Goal: Task Accomplishment & Management: Use online tool/utility

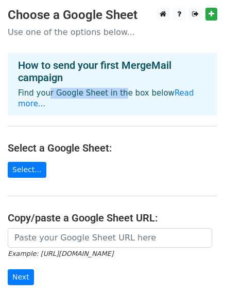
drag, startPoint x: 45, startPoint y: 94, endPoint x: 127, endPoint y: 88, distance: 83.0
click at [121, 88] on p "Find your Google Sheet in the box below Read more..." at bounding box center [112, 99] width 189 height 22
click at [127, 88] on p "Find your Google Sheet in the box below Read more..." at bounding box center [112, 99] width 189 height 22
click at [36, 110] on div "How to send your first MergeMail campaign Find your Google Sheet in the box bel…" at bounding box center [112, 84] width 209 height 63
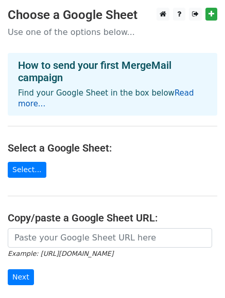
click at [33, 106] on link "Read more..." at bounding box center [106, 98] width 176 height 20
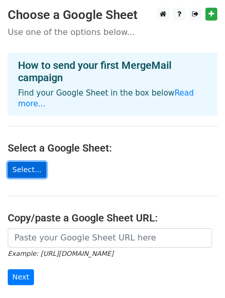
click at [30, 167] on link "Select..." at bounding box center [27, 170] width 39 height 16
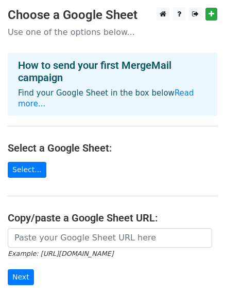
scroll to position [39, 0]
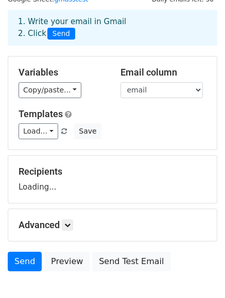
scroll to position [62, 0]
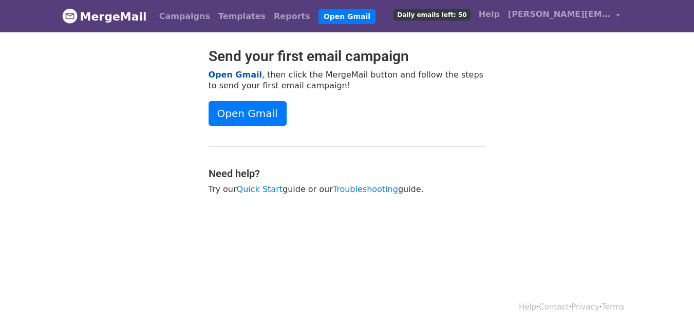
click at [237, 76] on link "Open Gmail" at bounding box center [235, 75] width 53 height 10
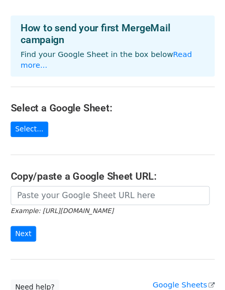
scroll to position [62, 0]
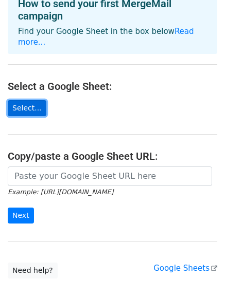
click at [33, 113] on link "Select..." at bounding box center [27, 108] width 39 height 16
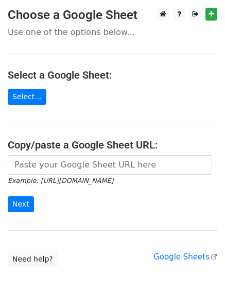
scroll to position [51, 0]
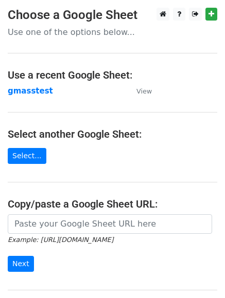
click at [16, 165] on main "Choose a Google Sheet Use one of the options below... Use a recent Google Sheet…" at bounding box center [112, 167] width 225 height 319
click at [17, 161] on link "Select..." at bounding box center [27, 156] width 39 height 16
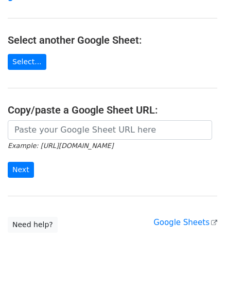
scroll to position [111, 0]
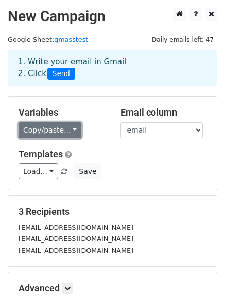
click at [56, 131] on link "Copy/paste..." at bounding box center [50, 130] width 63 height 16
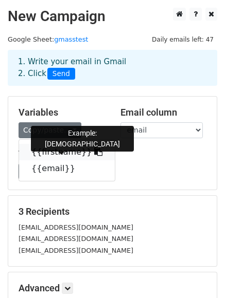
click at [59, 157] on link "{{firstname}}" at bounding box center [67, 152] width 96 height 16
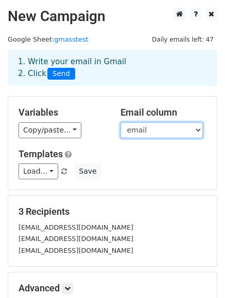
click at [161, 129] on select "firstname email" at bounding box center [161, 130] width 82 height 16
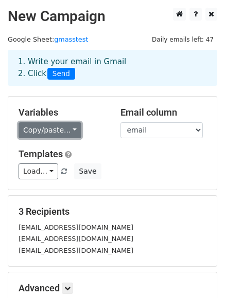
click at [45, 135] on link "Copy/paste..." at bounding box center [50, 130] width 63 height 16
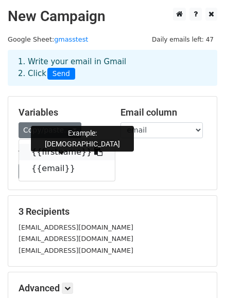
click at [55, 155] on link "{{firstname}}" at bounding box center [67, 152] width 96 height 16
